Goal: Transaction & Acquisition: Purchase product/service

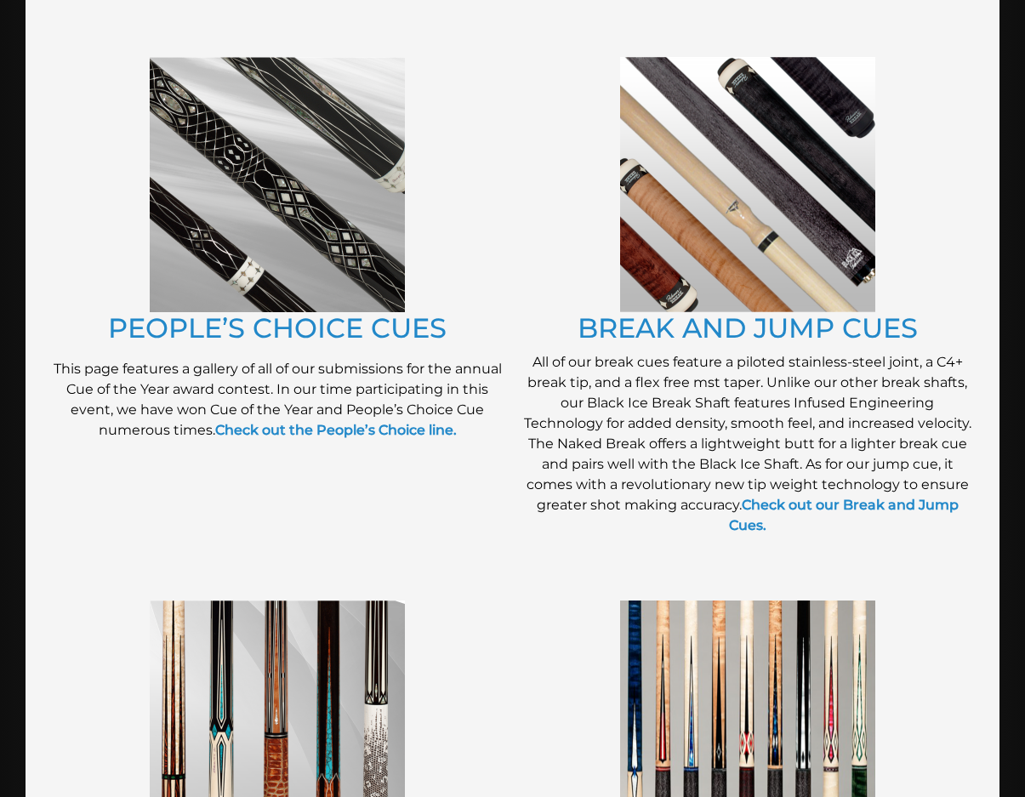
scroll to position [1360, 0]
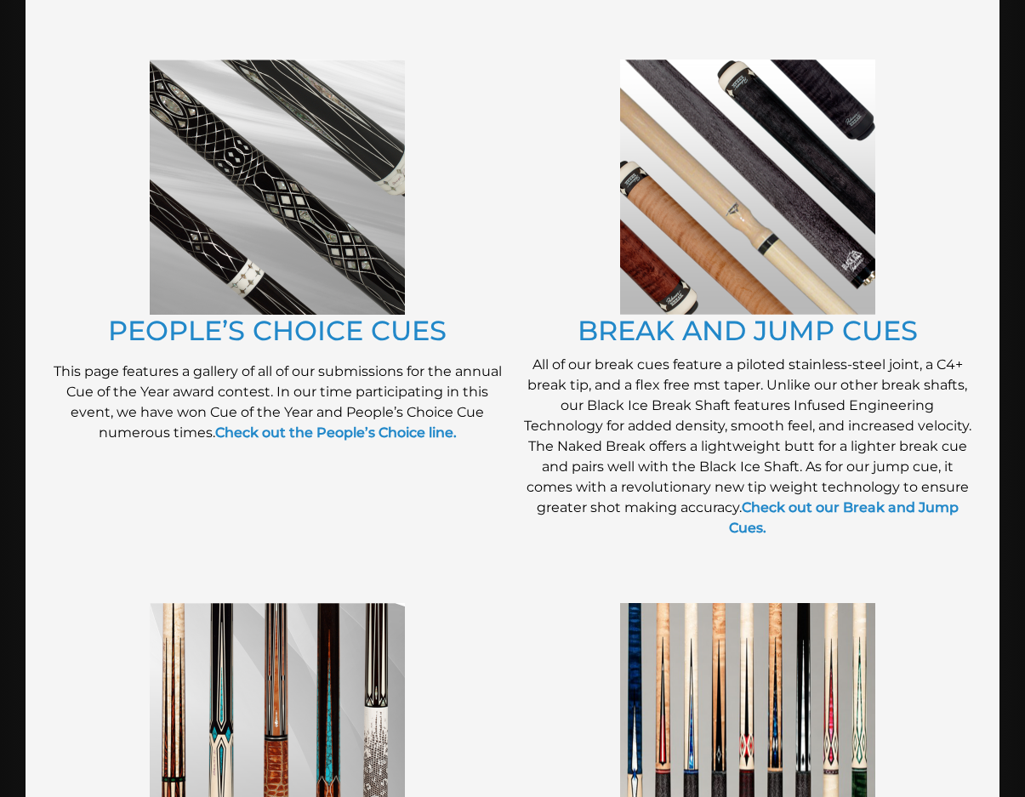
click at [290, 267] on img at bounding box center [277, 187] width 255 height 255
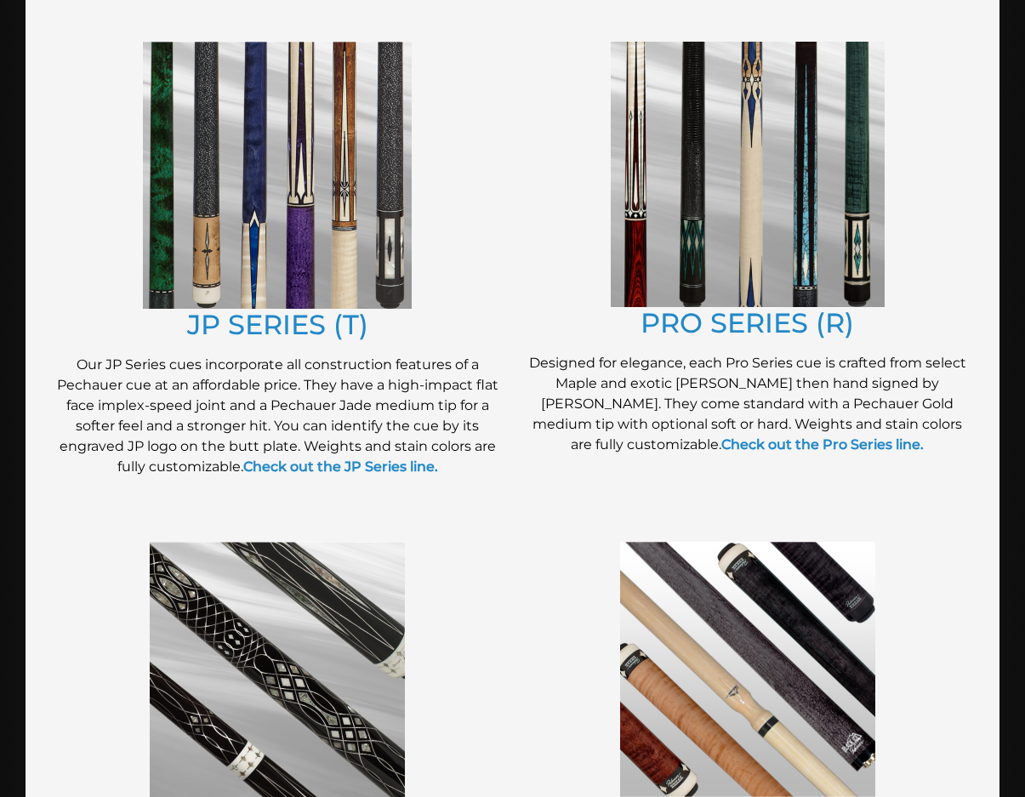
scroll to position [866, 0]
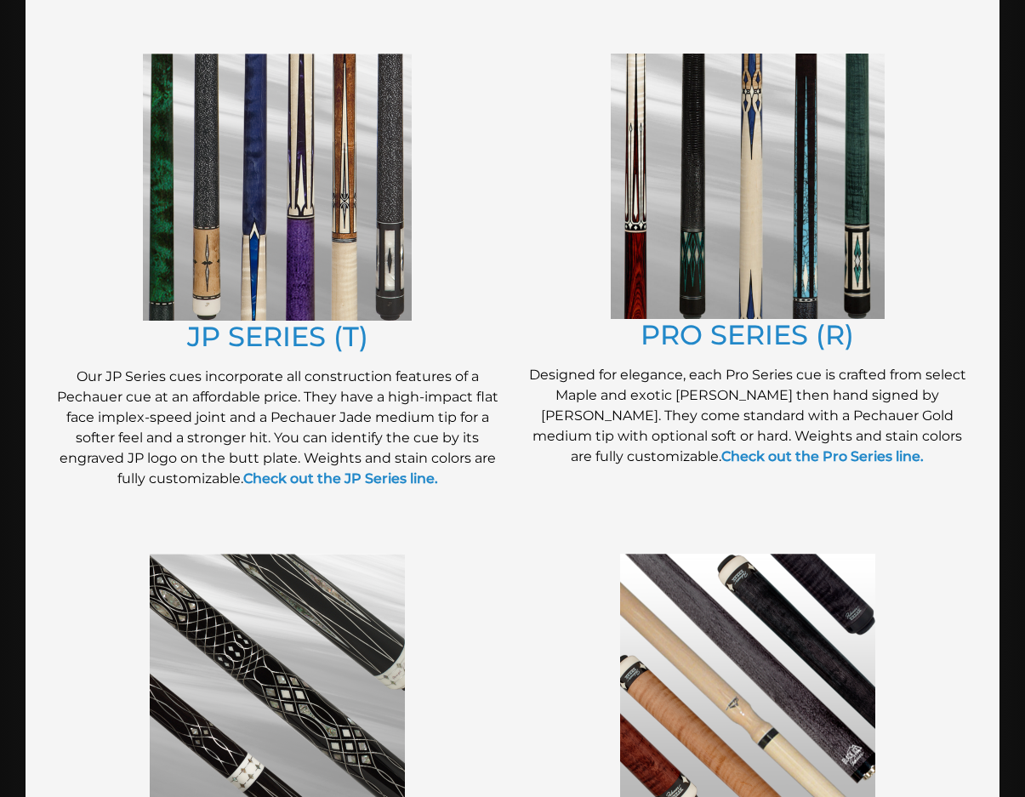
click at [726, 253] on img at bounding box center [748, 186] width 274 height 265
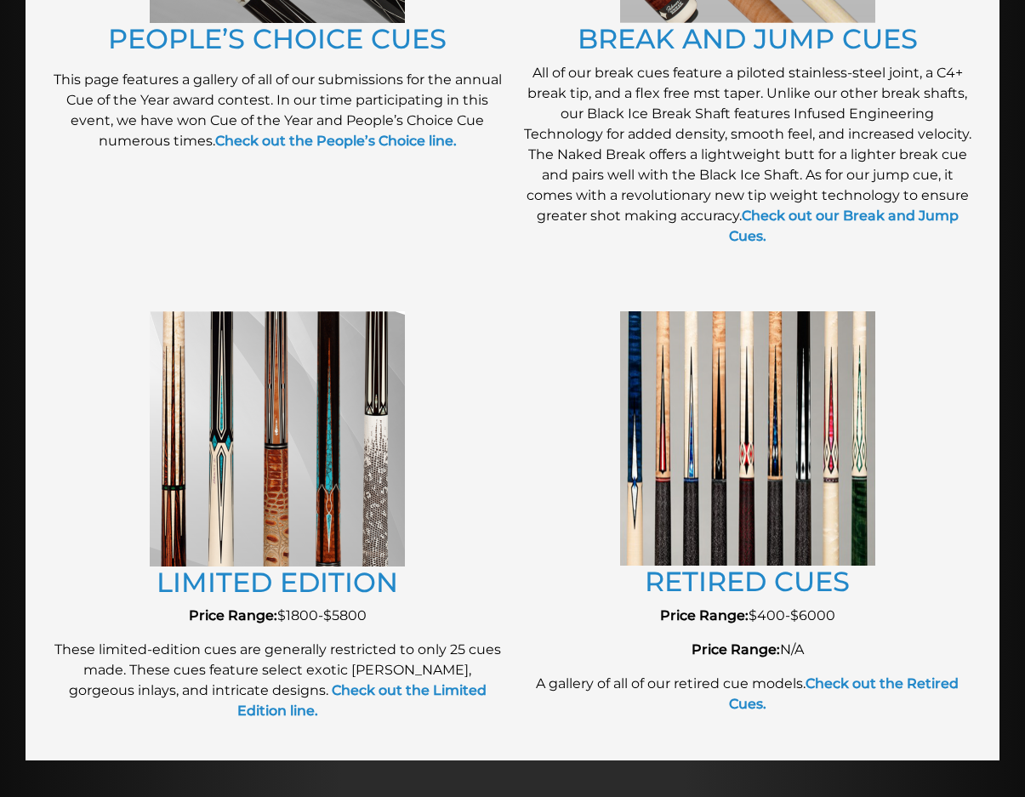
scroll to position [1673, 0]
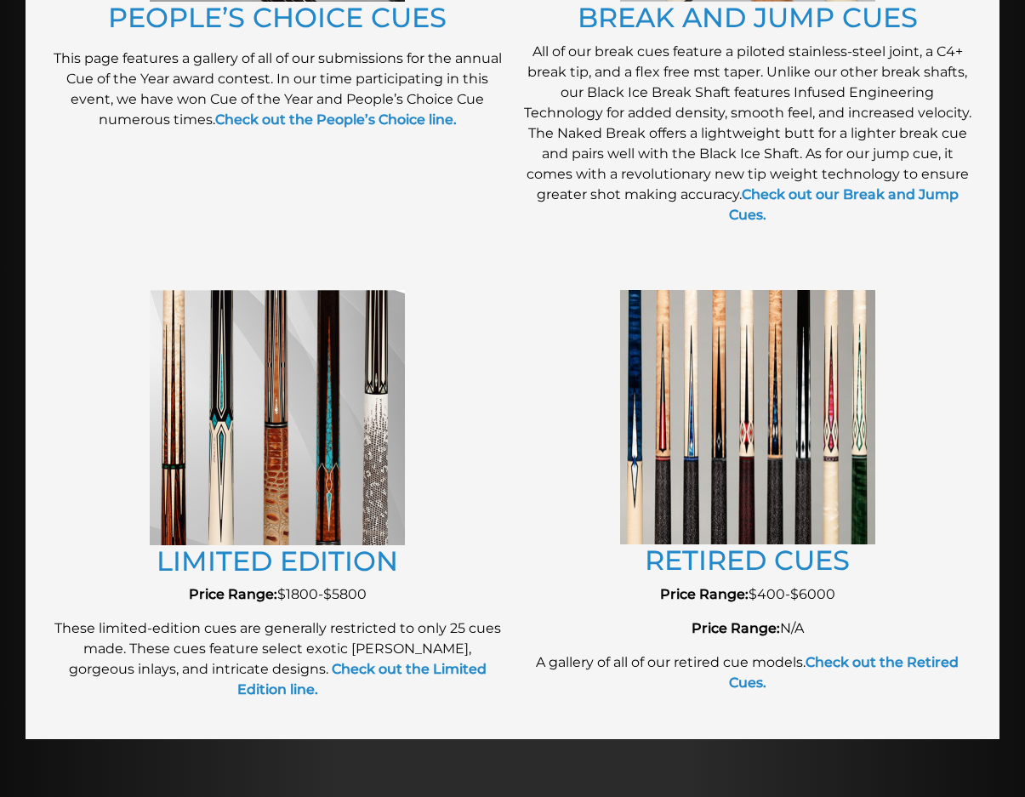
click at [344, 519] on img at bounding box center [277, 417] width 255 height 255
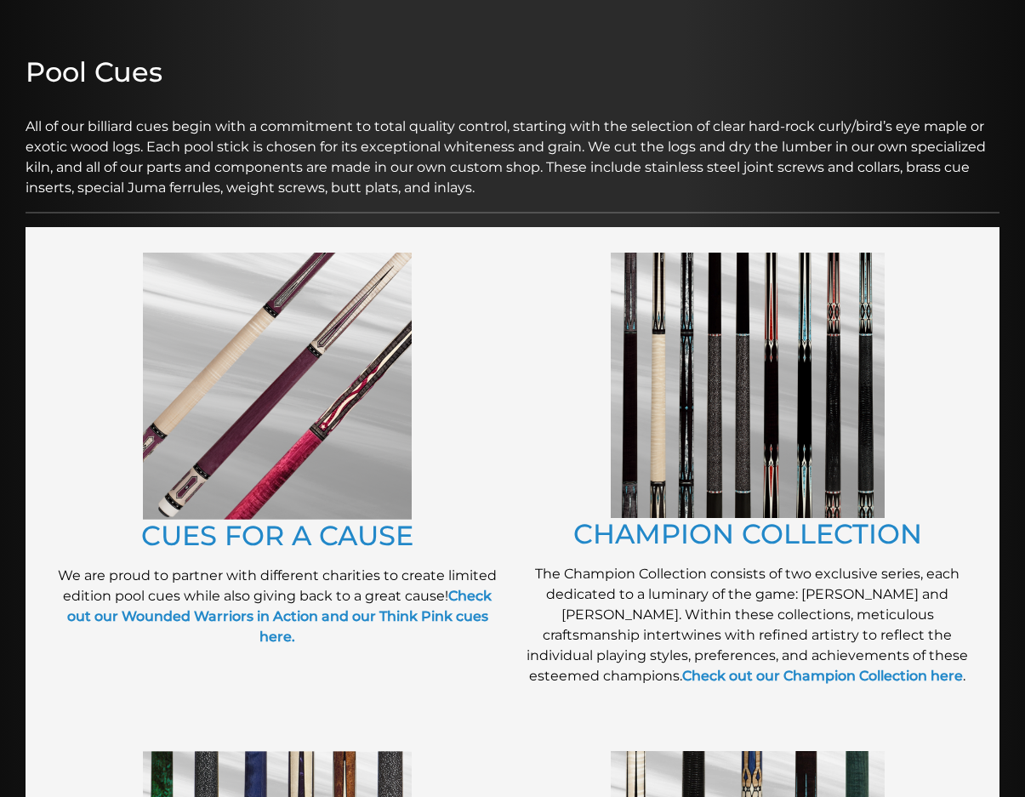
scroll to position [170, 0]
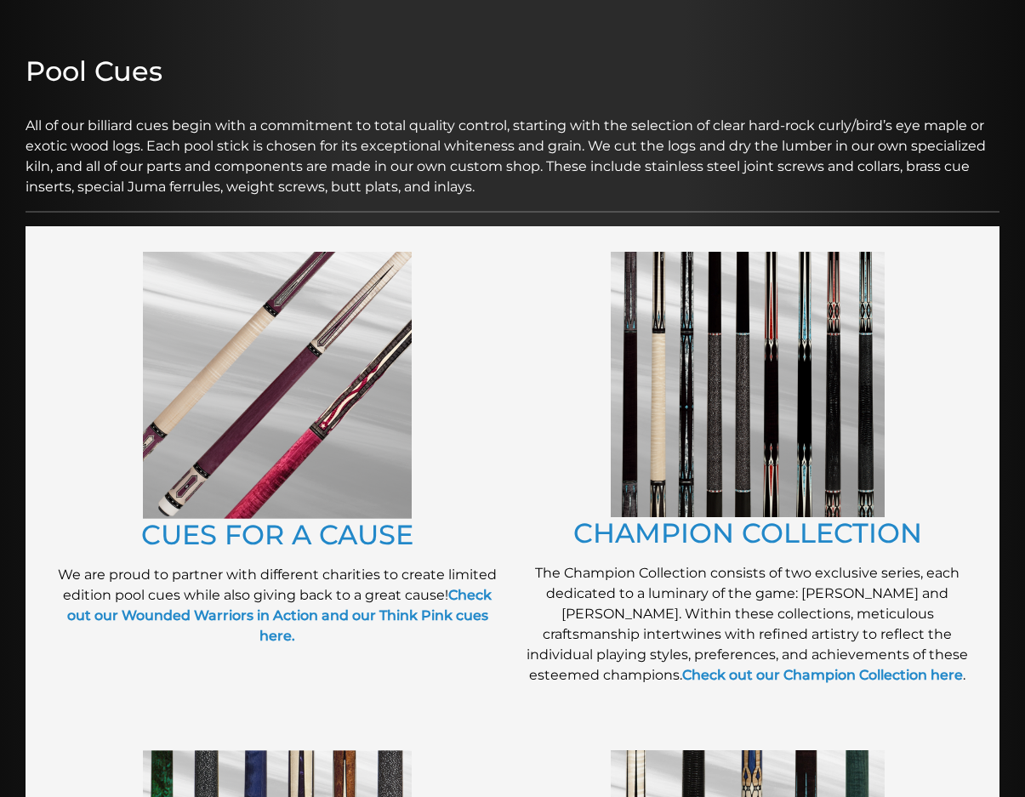
click at [736, 448] on img at bounding box center [748, 384] width 274 height 265
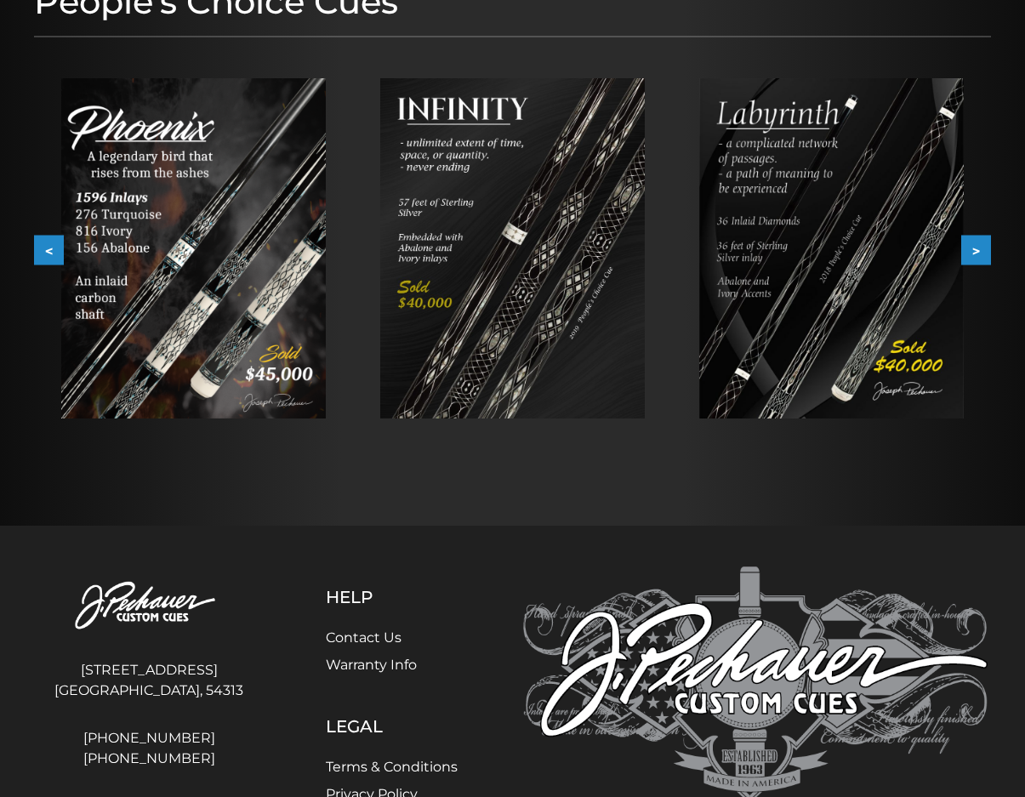
scroll to position [255, 0]
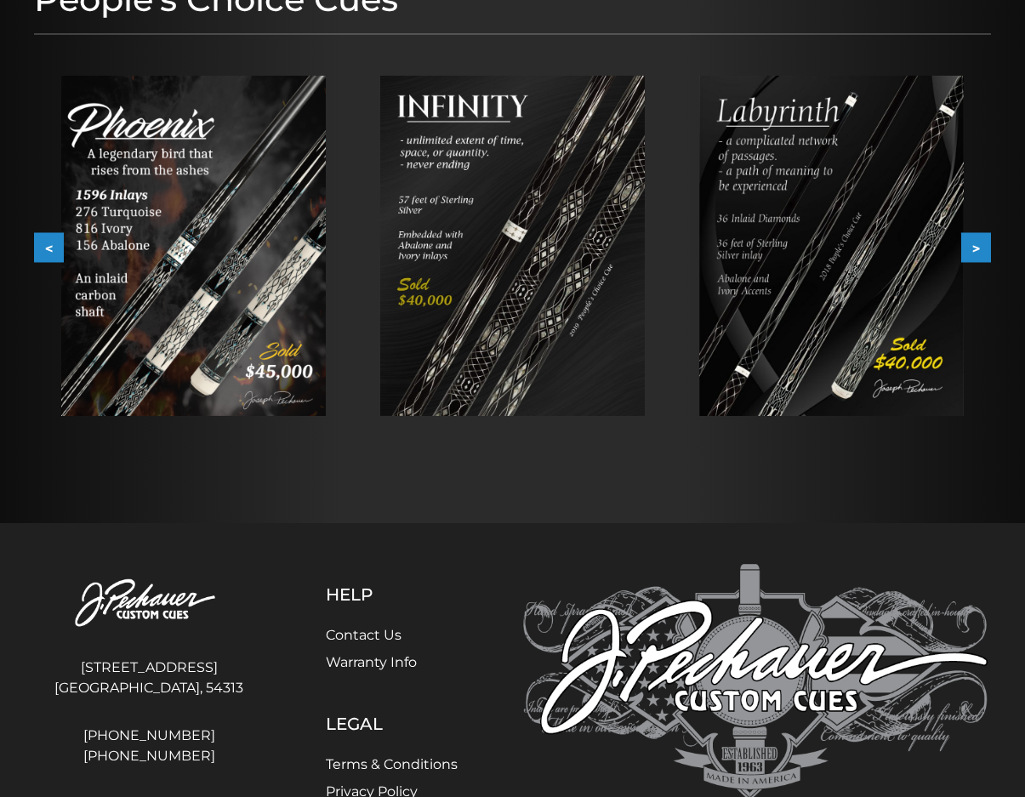
click at [976, 241] on button ">" at bounding box center [976, 247] width 30 height 30
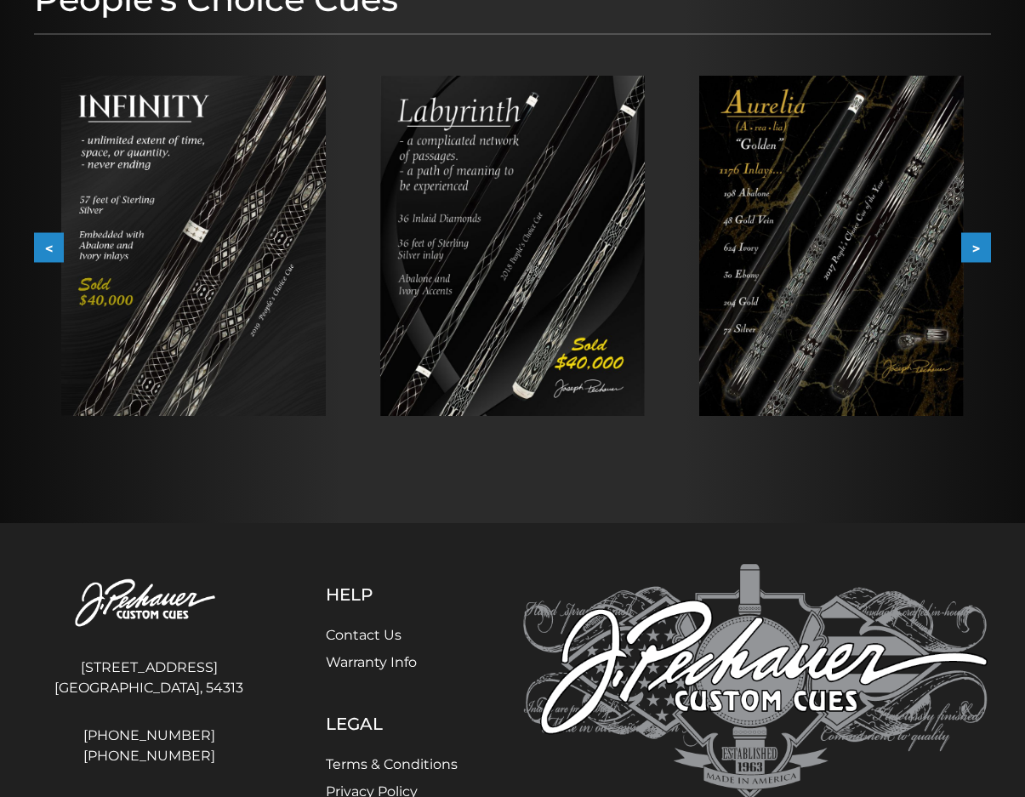
click at [969, 252] on button ">" at bounding box center [976, 247] width 30 height 30
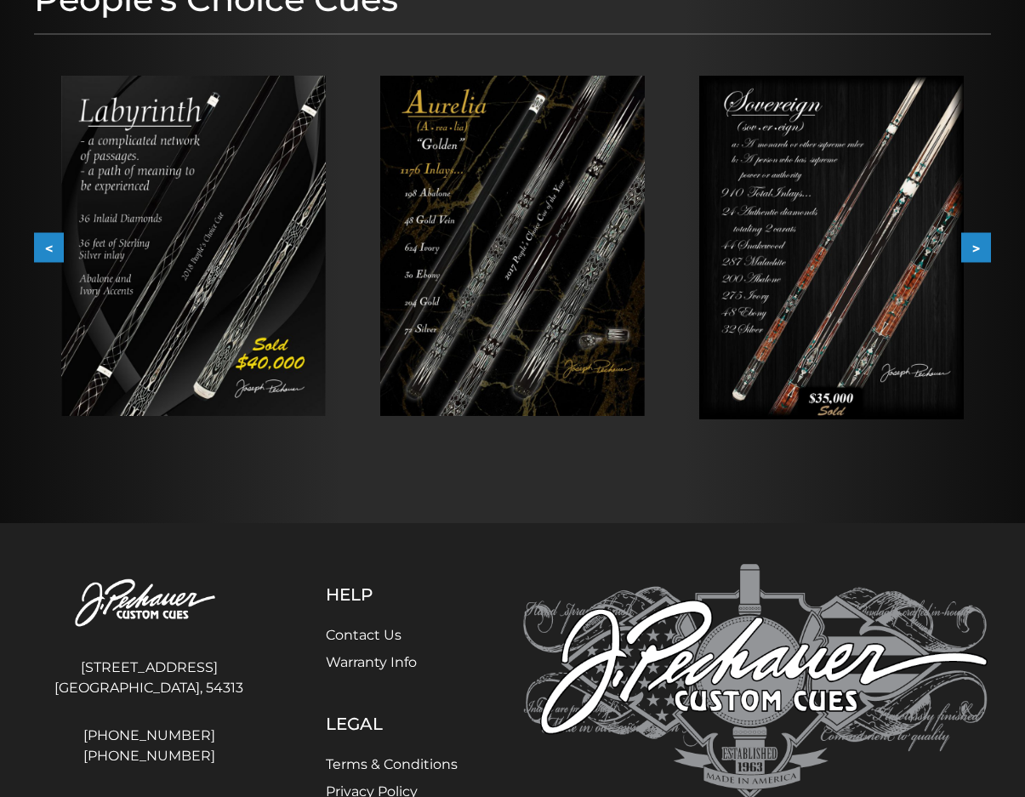
click at [620, 234] on img at bounding box center [512, 246] width 264 height 340
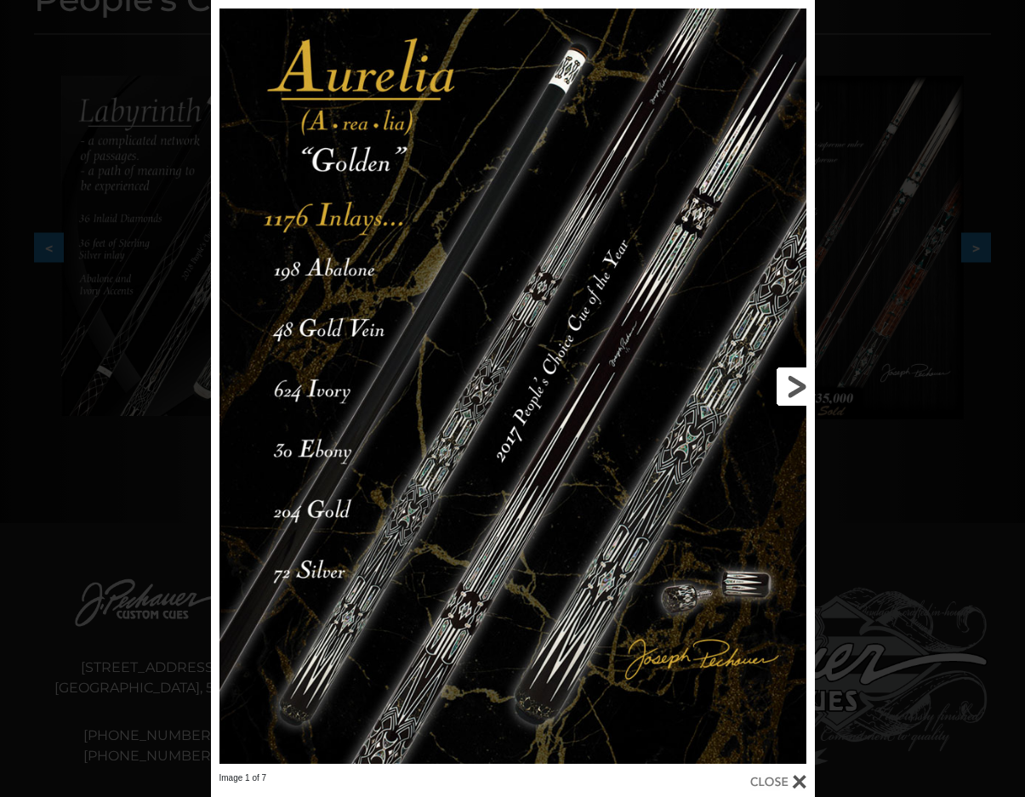
click at [807, 388] on link at bounding box center [678, 386] width 272 height 772
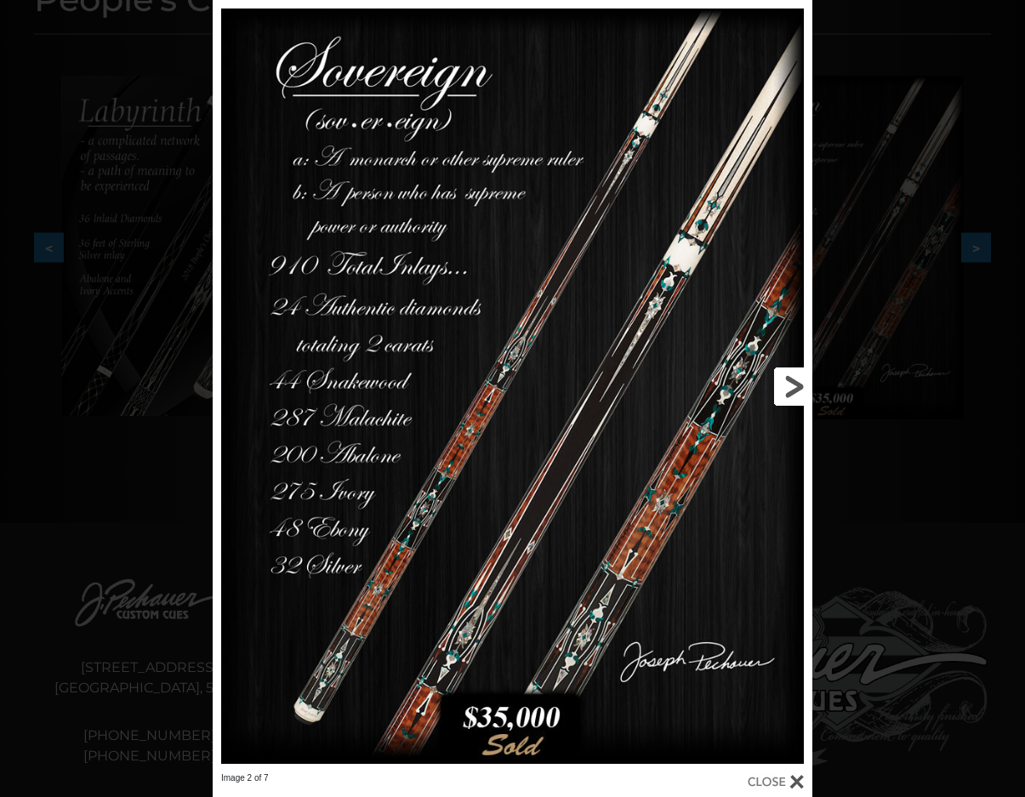
click at [791, 391] on link at bounding box center [677, 386] width 270 height 772
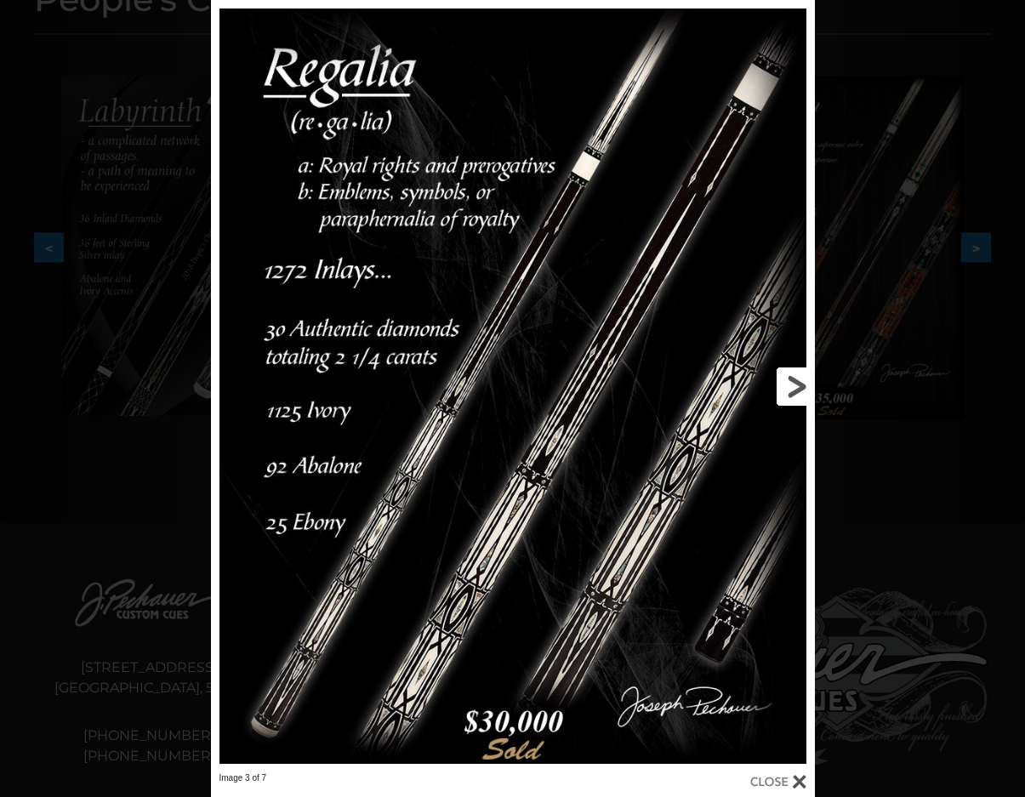
click at [787, 394] on link at bounding box center [678, 386] width 272 height 772
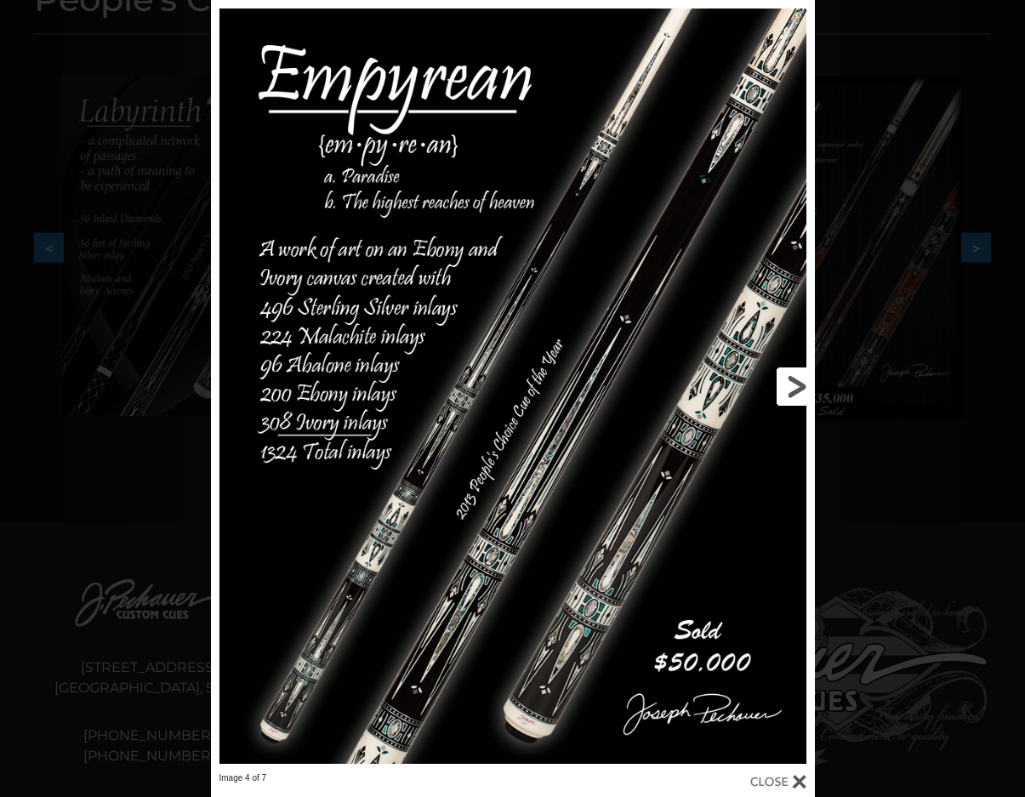
click at [784, 397] on link at bounding box center [678, 386] width 272 height 772
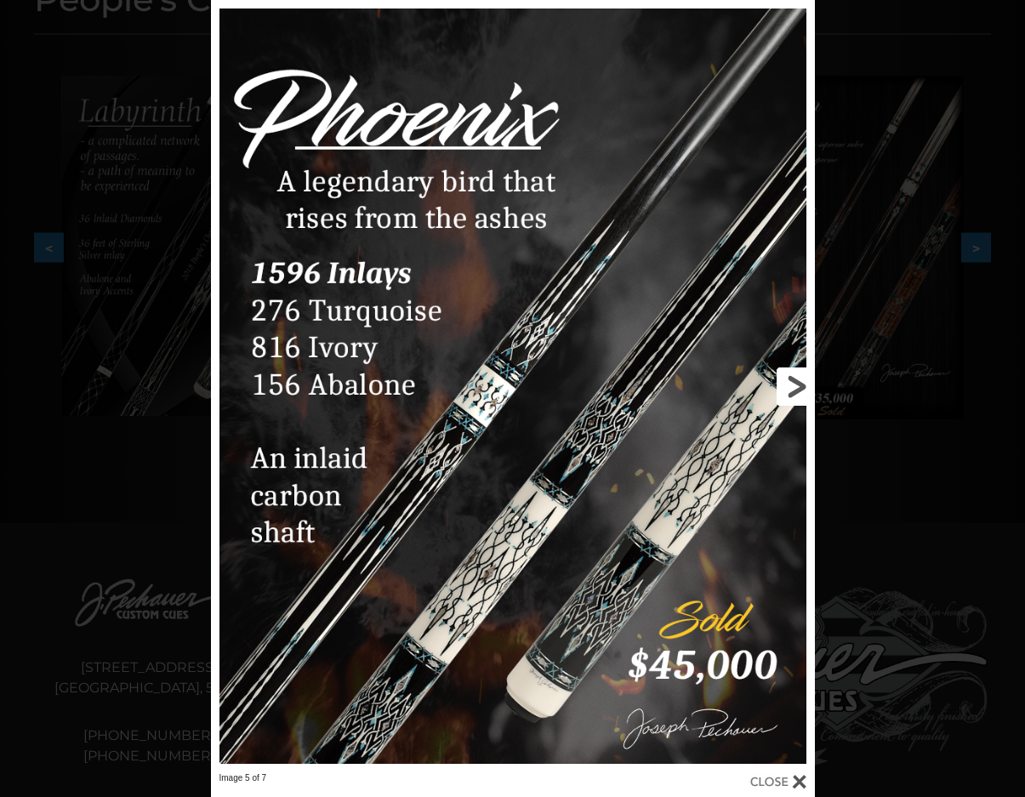
click at [783, 398] on link at bounding box center [678, 386] width 272 height 772
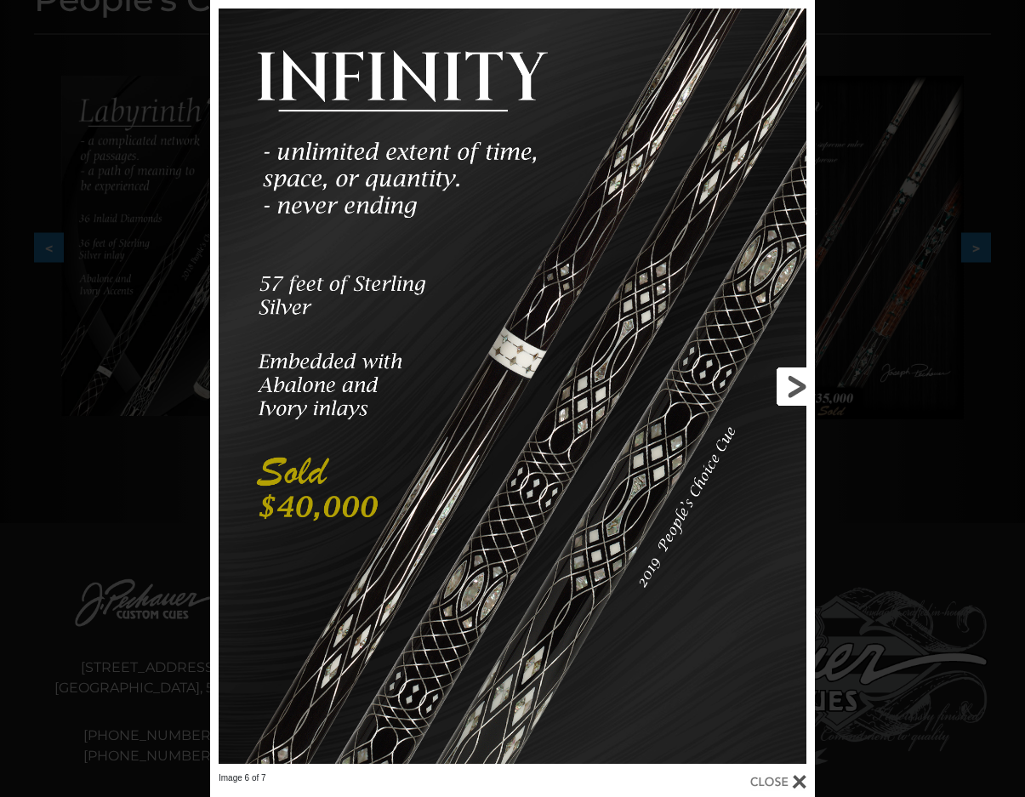
click at [783, 398] on link at bounding box center [678, 386] width 272 height 772
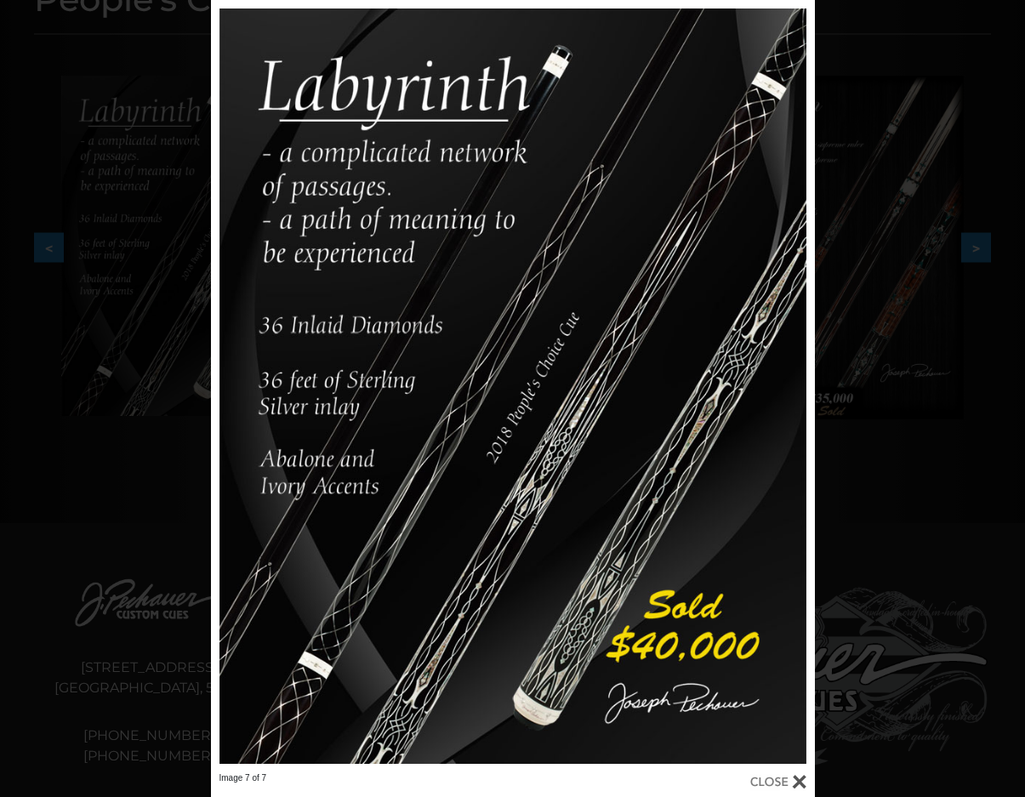
click at [802, 780] on div at bounding box center [778, 781] width 56 height 19
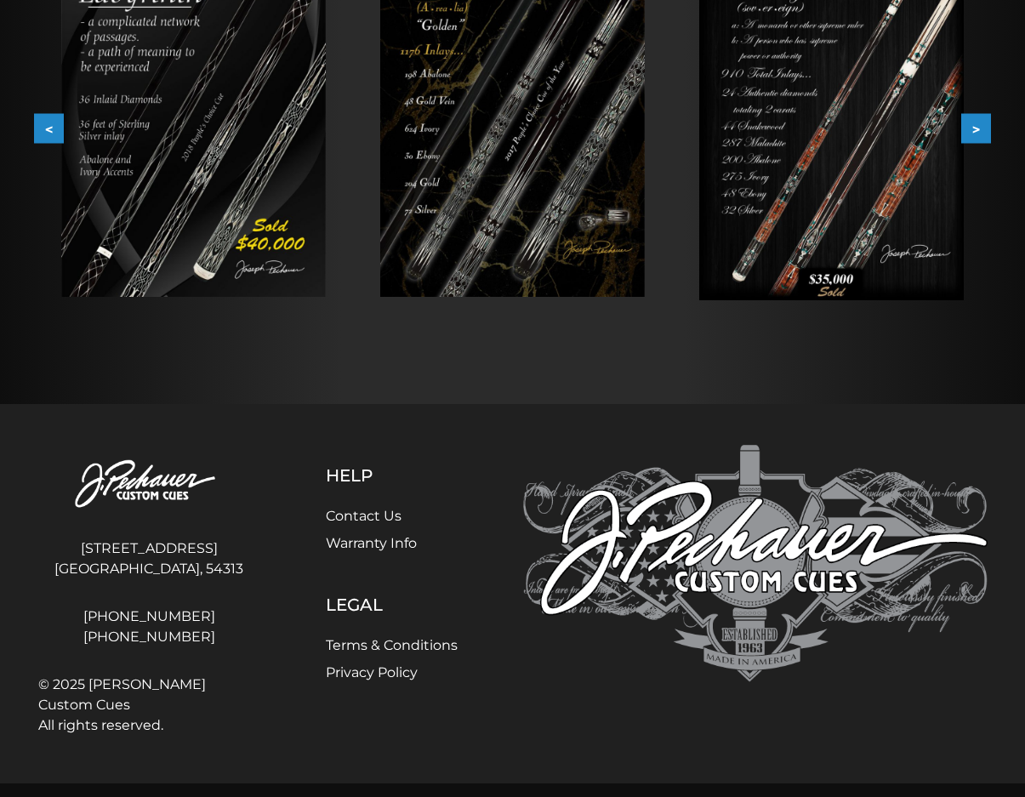
scroll to position [0, 0]
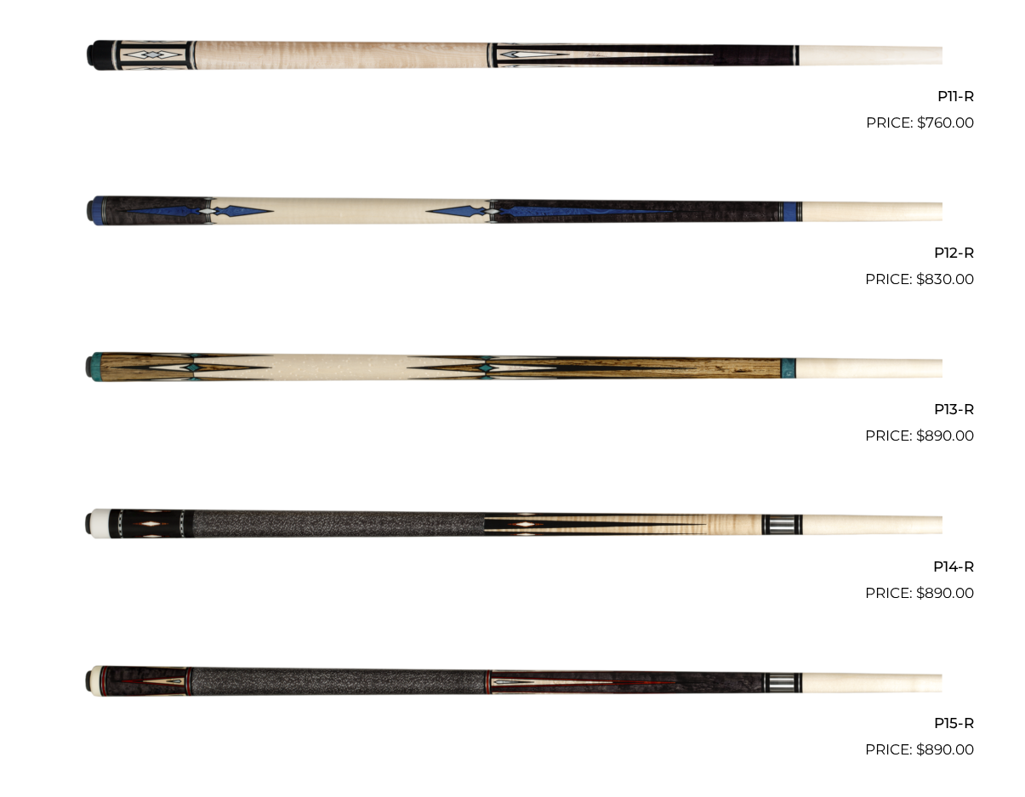
scroll to position [2110, 0]
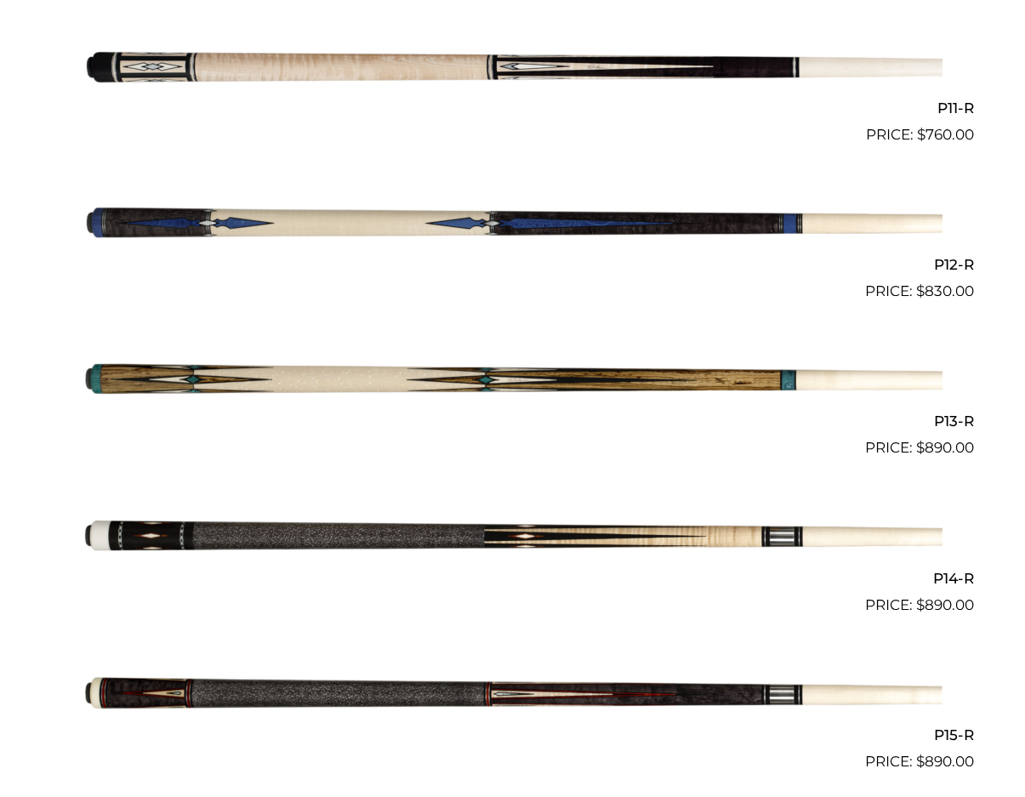
click at [360, 226] on img at bounding box center [512, 224] width 859 height 143
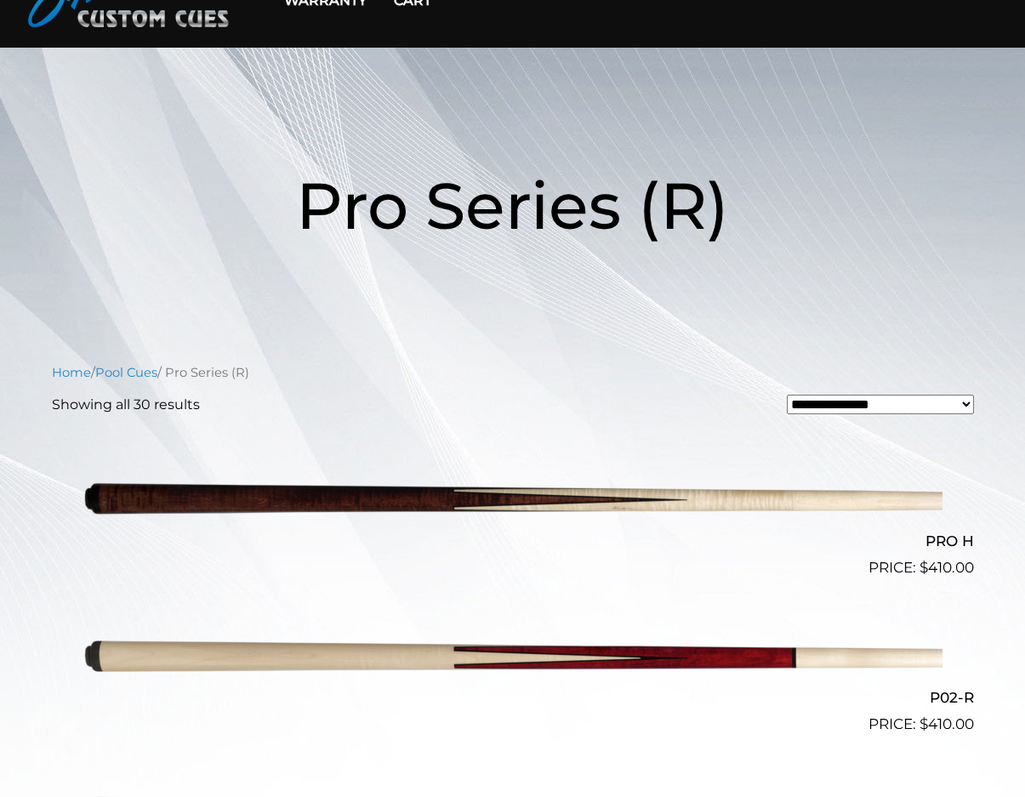
scroll to position [94, 0]
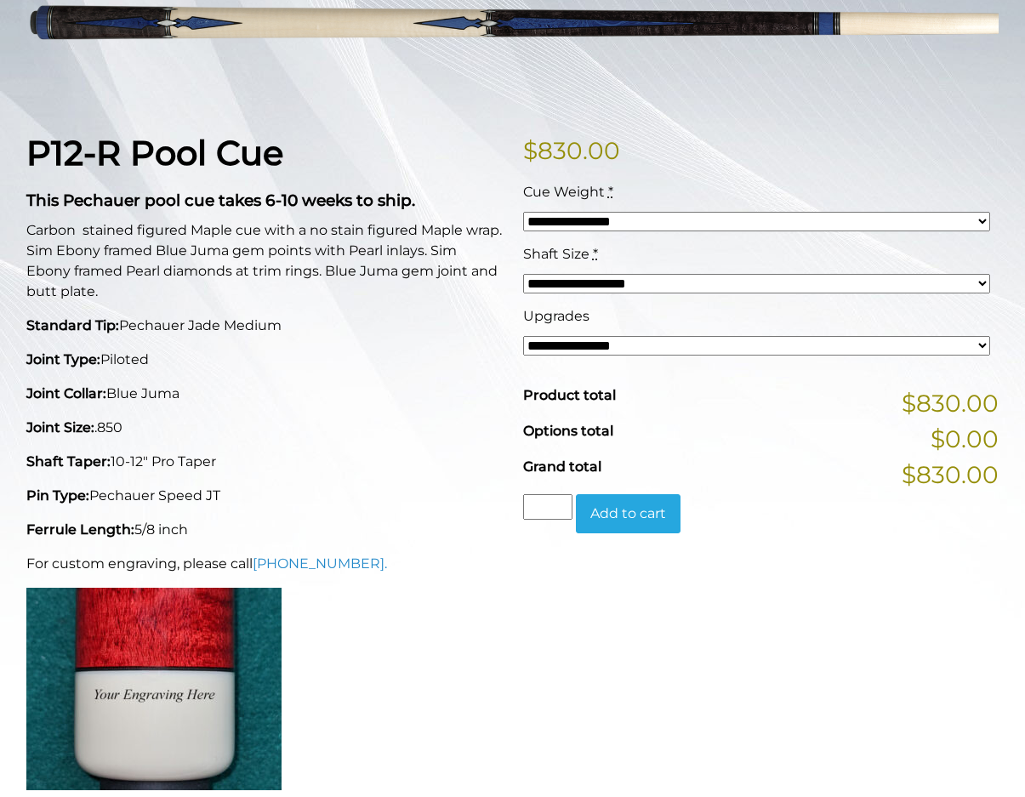
scroll to position [340, 0]
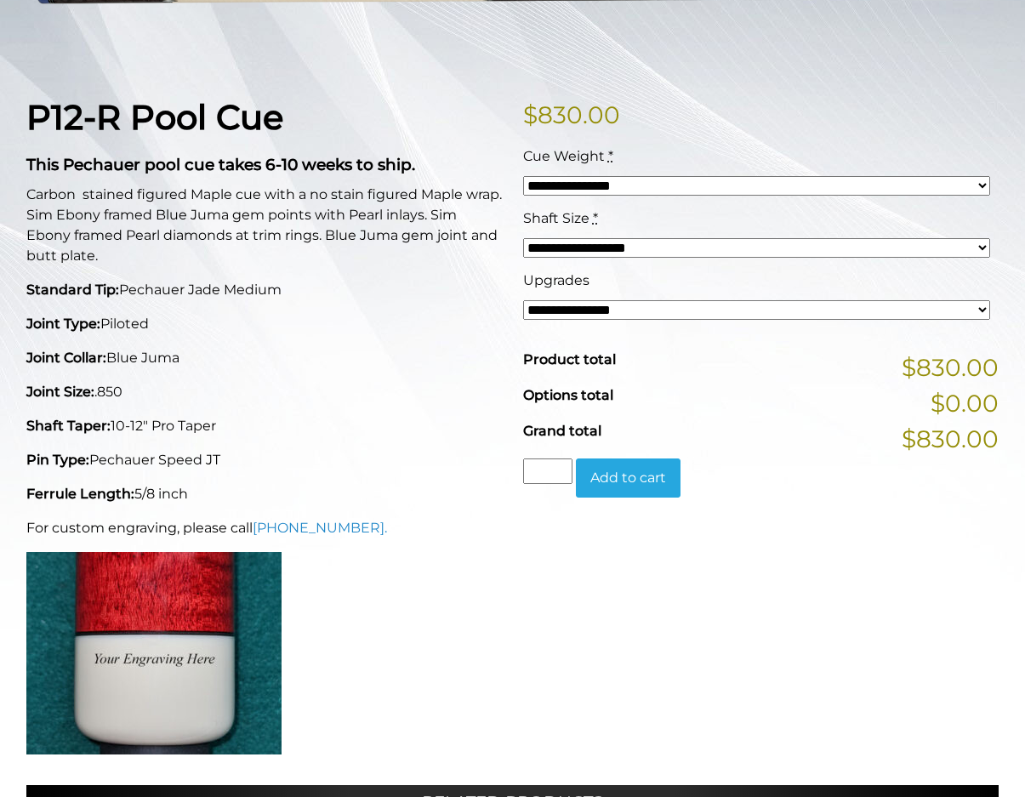
click at [649, 188] on select "**********" at bounding box center [757, 186] width 468 height 20
click at [636, 252] on select "**********" at bounding box center [757, 248] width 468 height 20
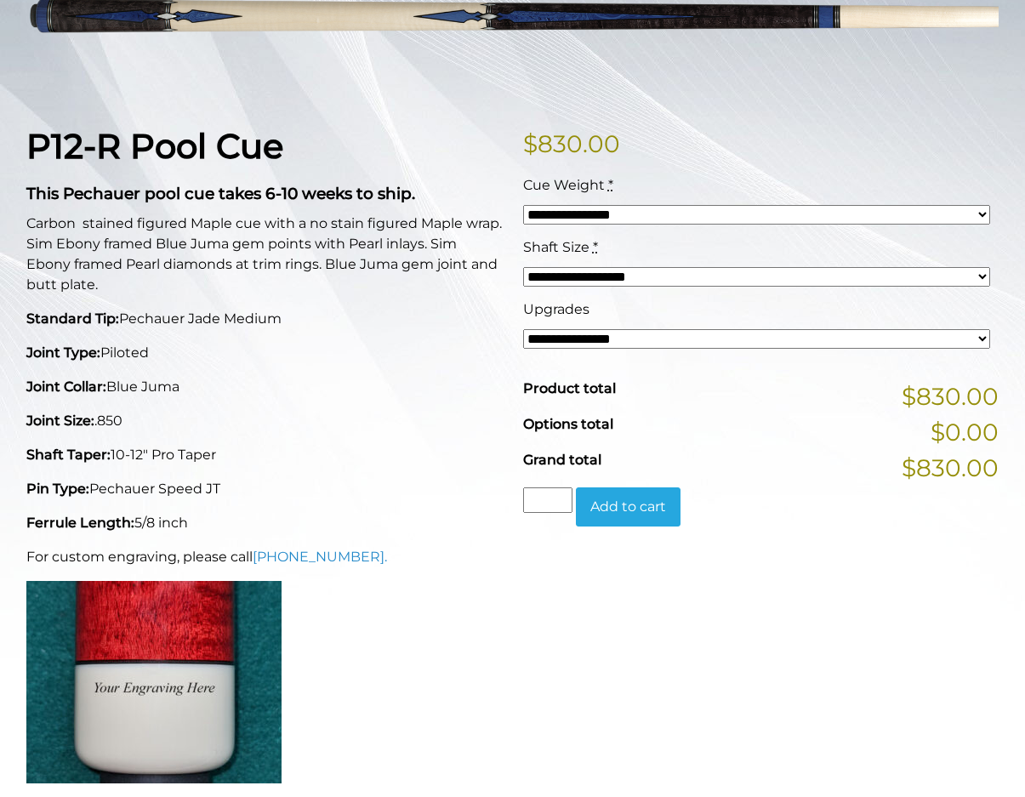
scroll to position [307, 0]
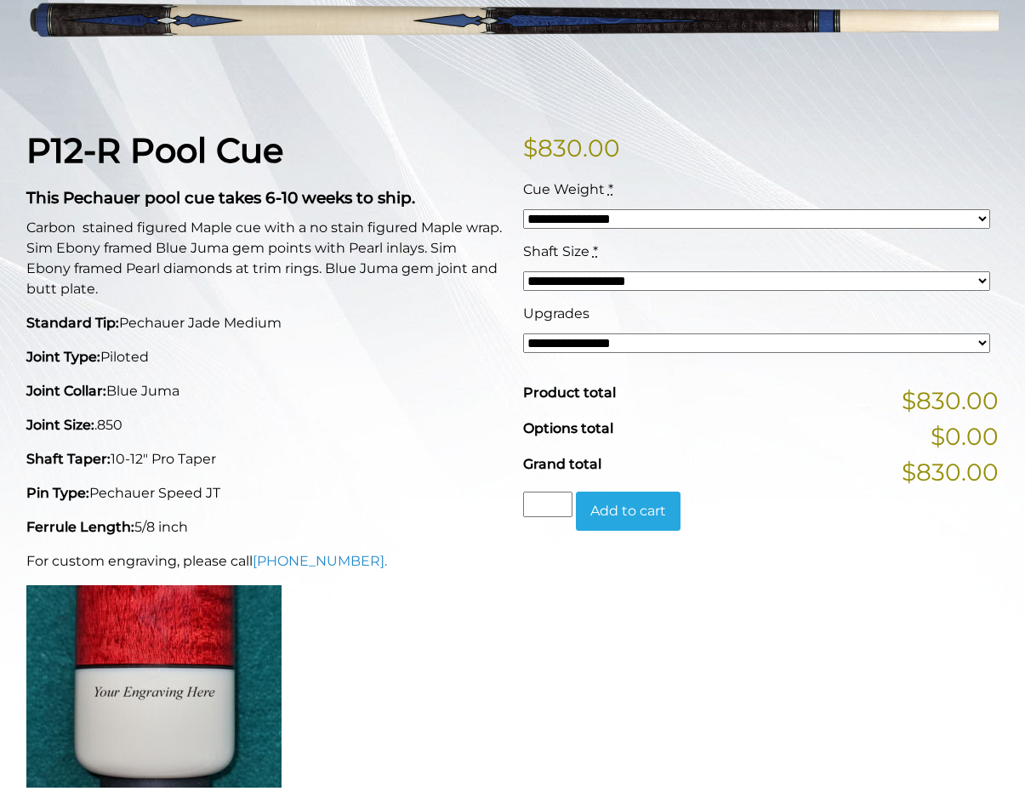
click at [636, 270] on div "**********" at bounding box center [757, 272] width 476 height 62
click at [636, 276] on select "**********" at bounding box center [757, 281] width 468 height 20
click at [383, 511] on div "P12-R Pool Cue This Pechauer pool cue takes 6-10 weeks to ship. Carbon stained …" at bounding box center [264, 465] width 497 height 670
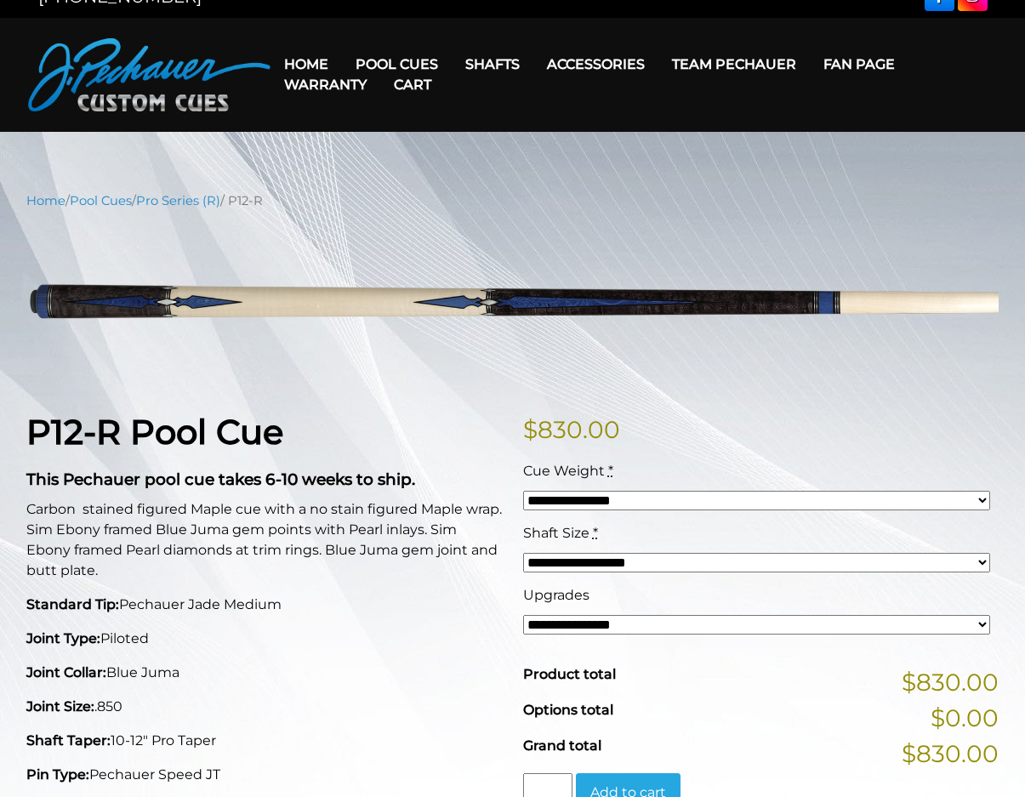
scroll to position [0, 0]
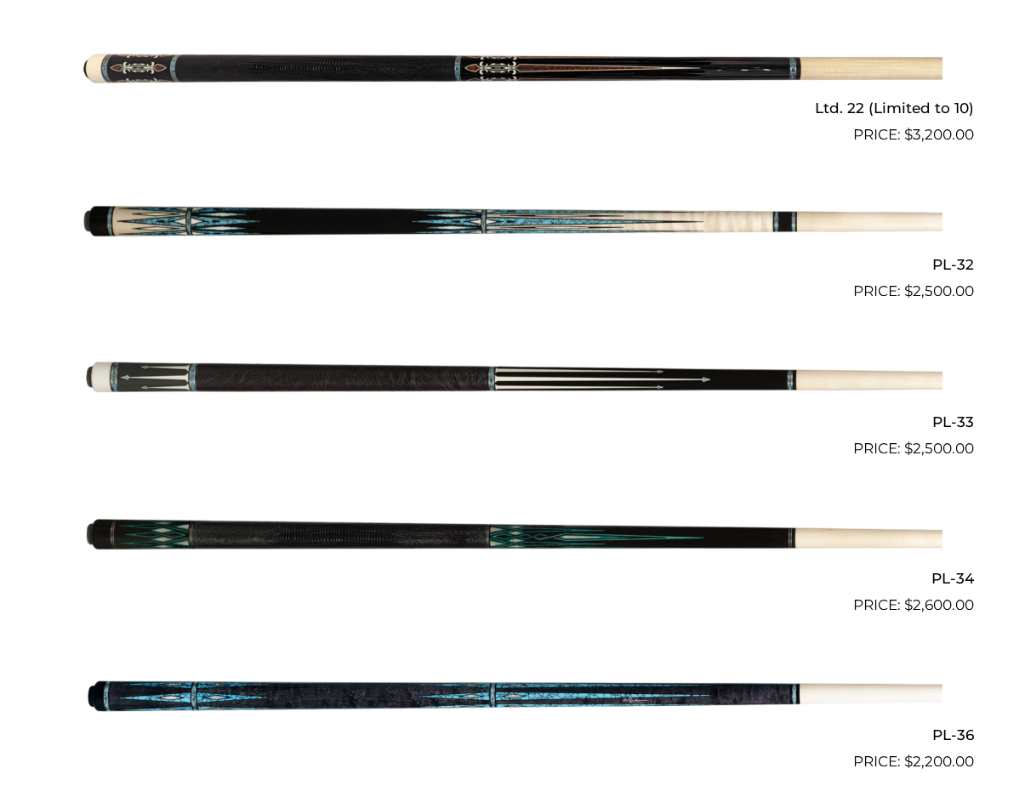
scroll to position [1081, 0]
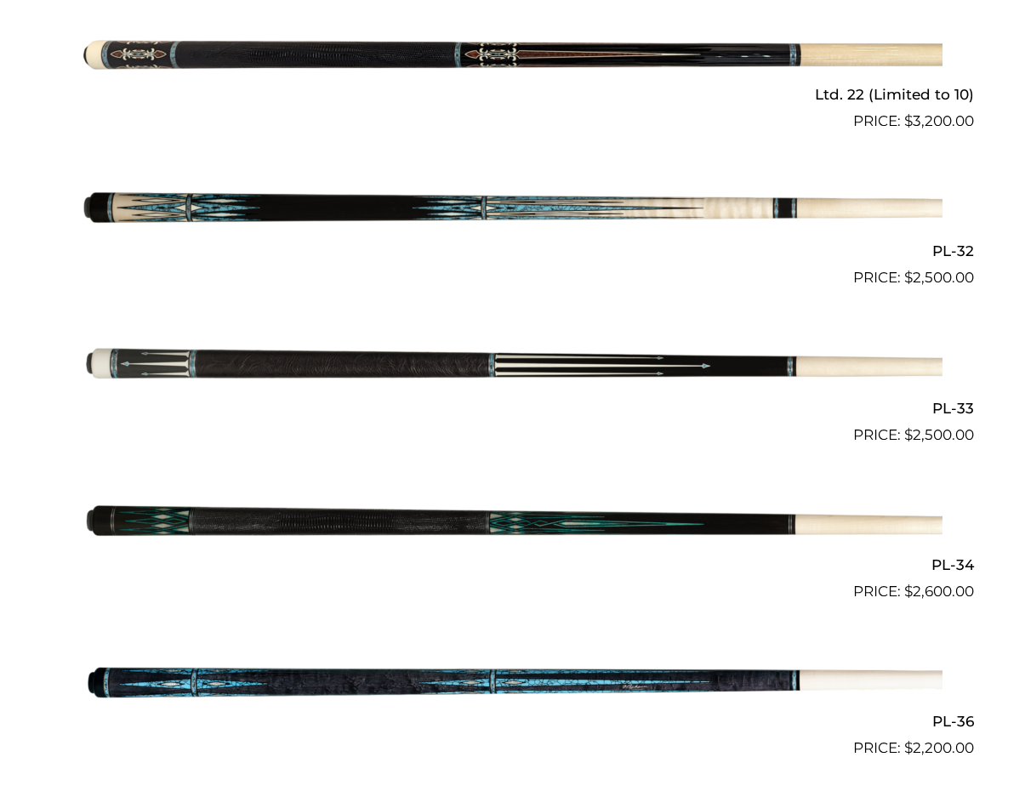
click at [369, 651] on img at bounding box center [512, 681] width 859 height 143
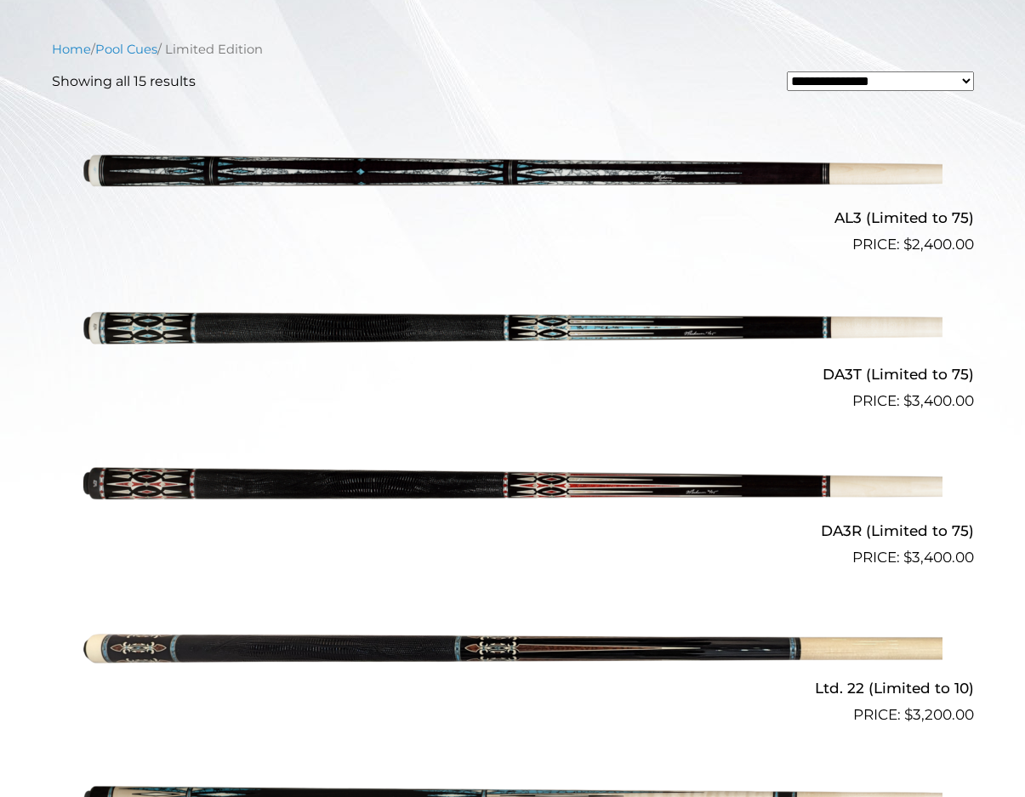
scroll to position [431, 0]
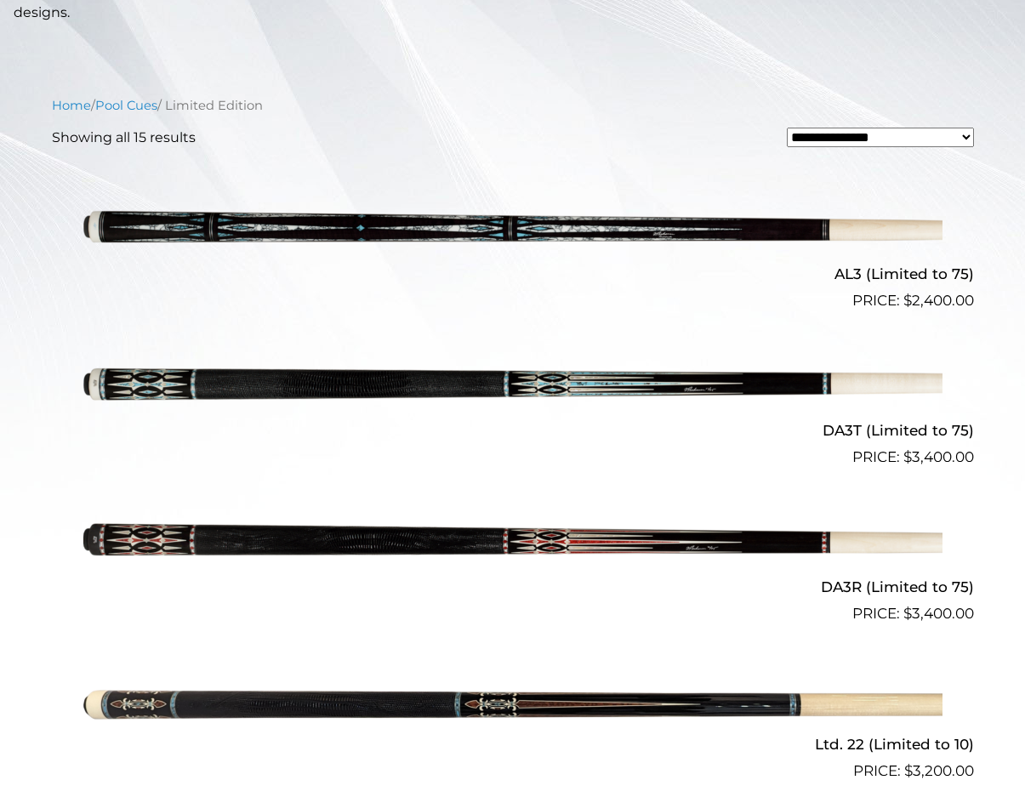
click at [302, 221] on img at bounding box center [512, 233] width 859 height 143
